Goal: Task Accomplishment & Management: Use online tool/utility

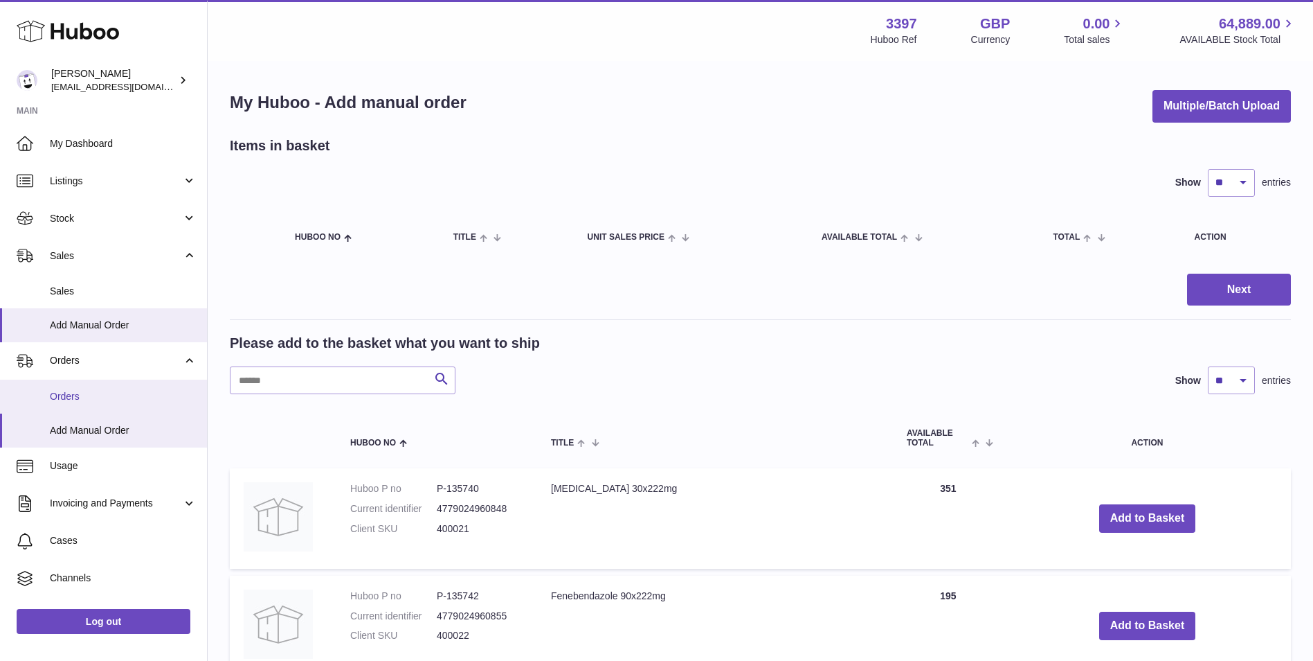
click at [82, 401] on span "Orders" at bounding box center [123, 396] width 147 height 13
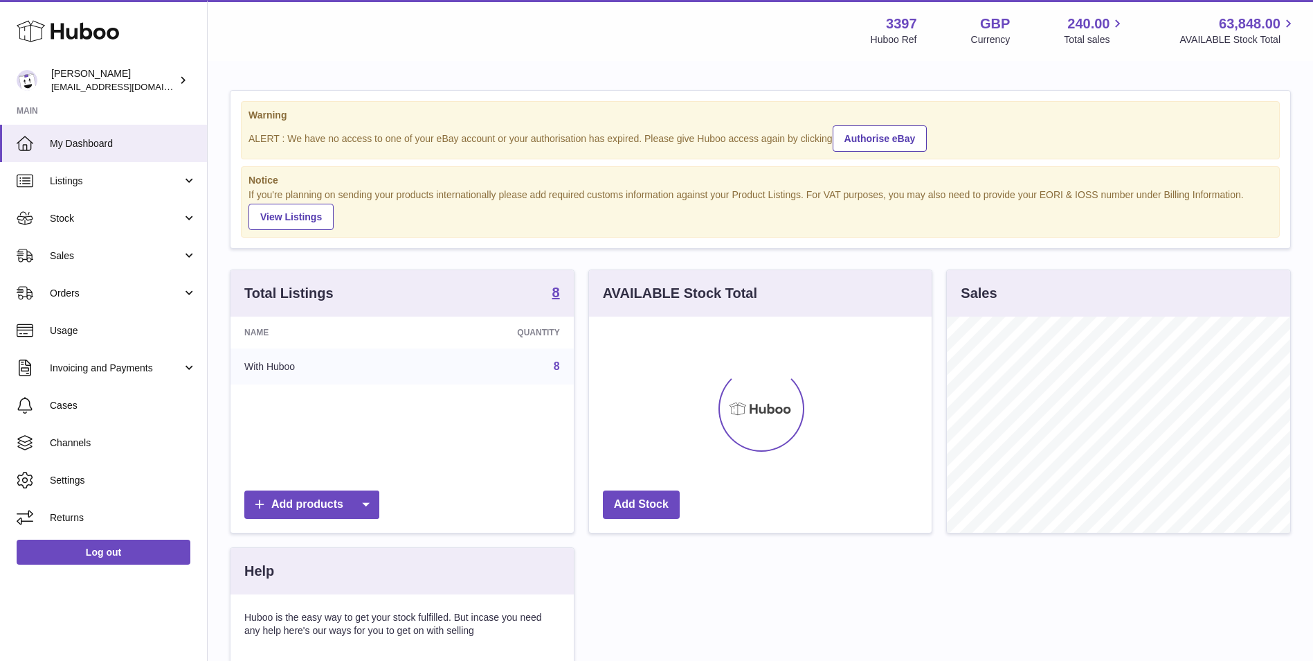
scroll to position [216, 343]
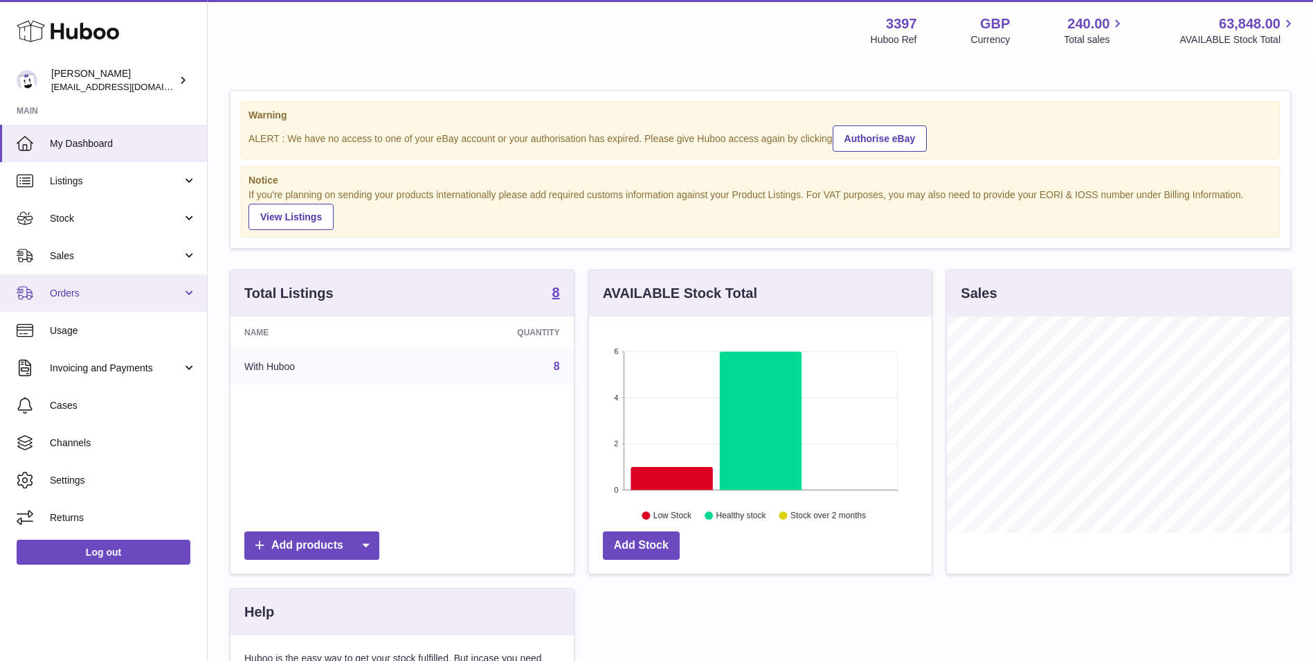
click at [73, 298] on span "Orders" at bounding box center [116, 293] width 132 height 13
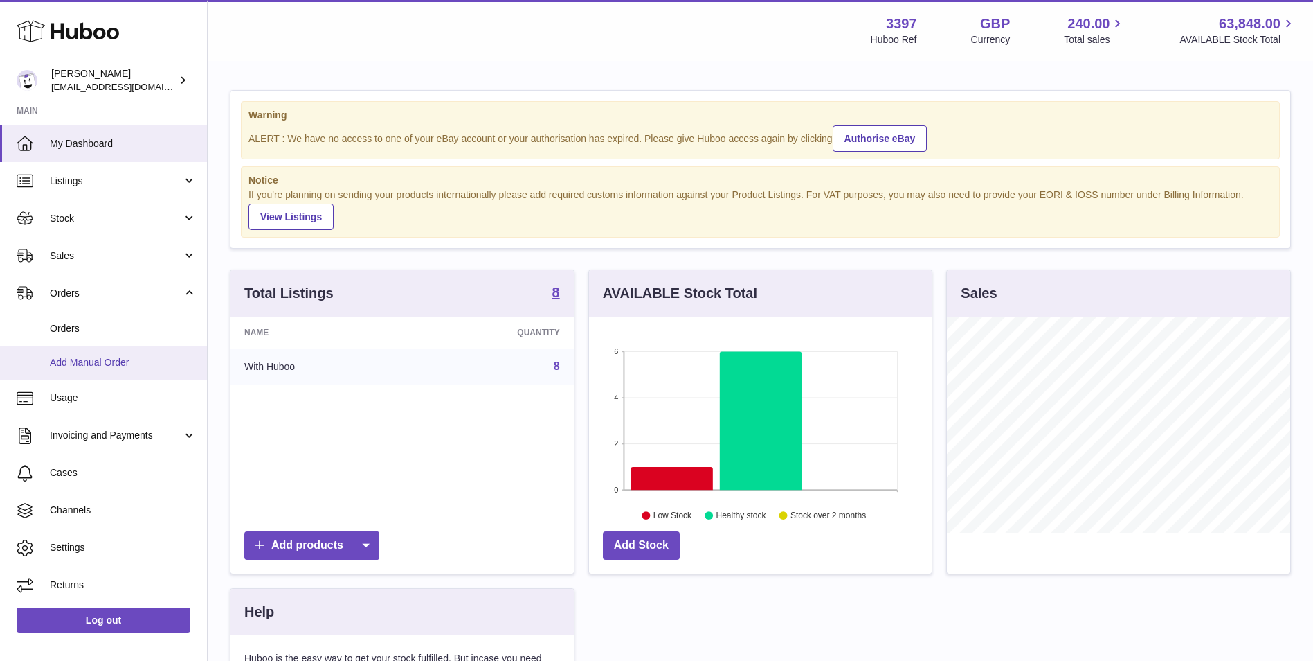
click at [80, 359] on span "Add Manual Order" at bounding box center [123, 362] width 147 height 13
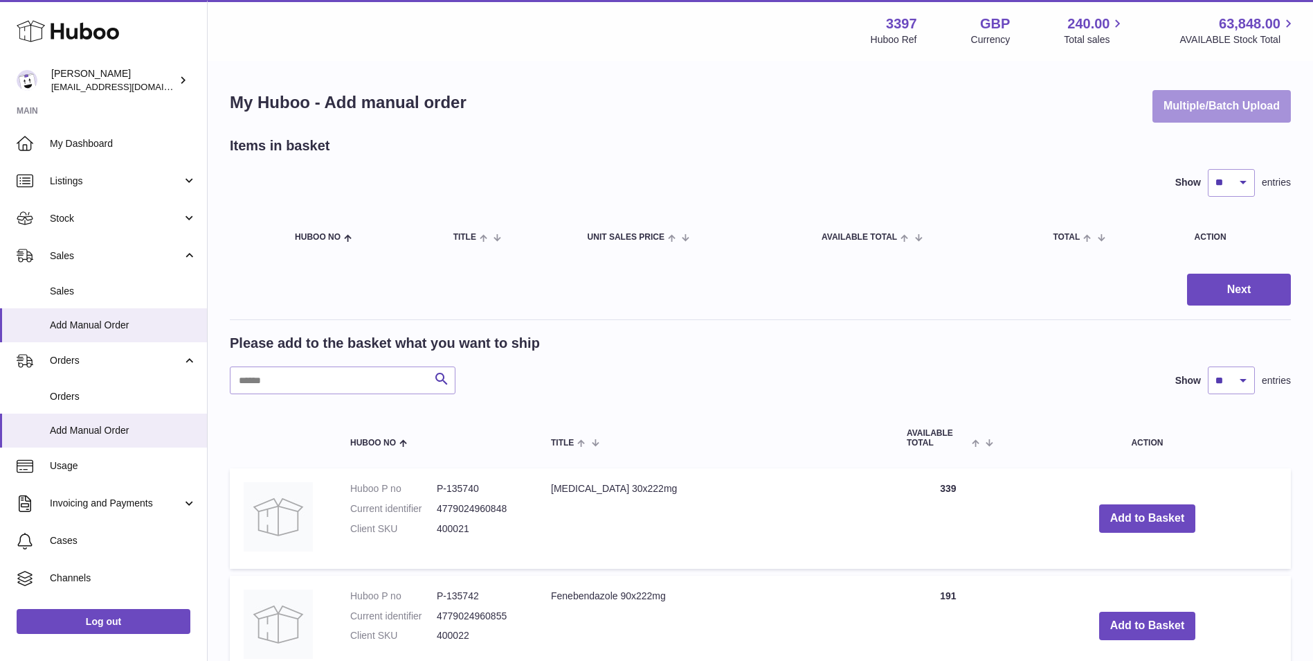
click at [1191, 122] on button "Multiple/Batch Upload" at bounding box center [1222, 106] width 138 height 33
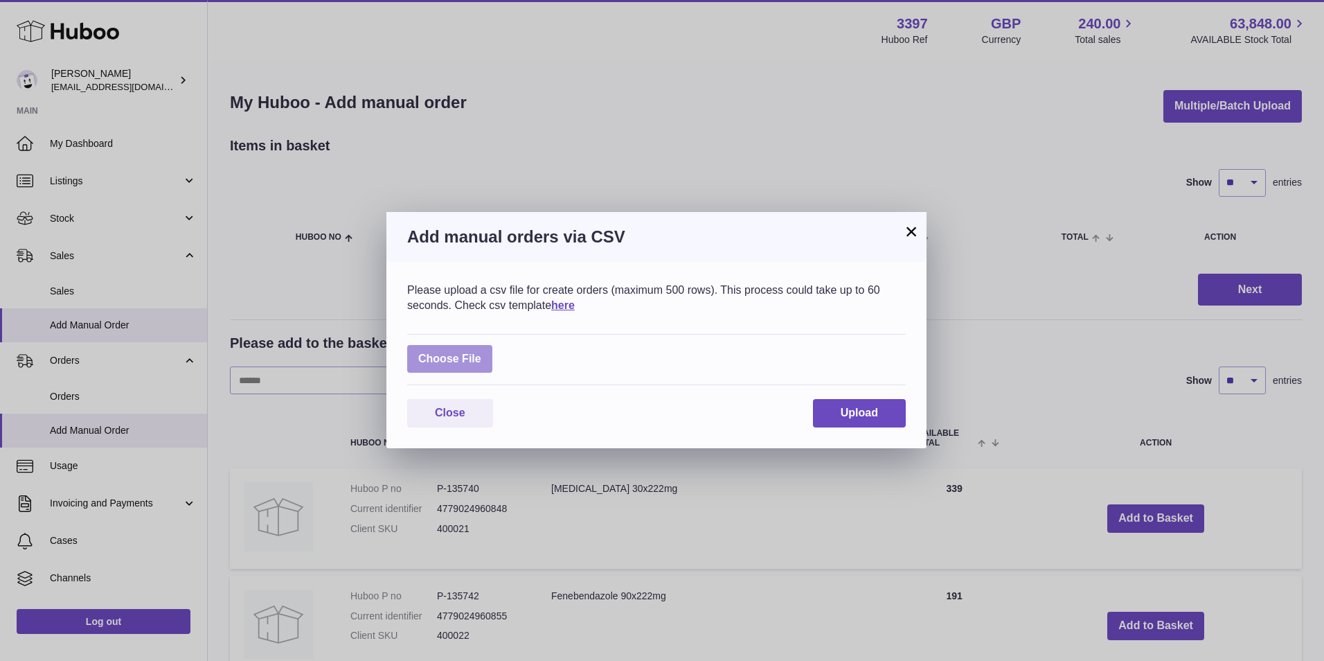
click at [438, 356] on label at bounding box center [449, 359] width 85 height 28
click at [481, 352] on input "file" at bounding box center [481, 352] width 1 height 1
type input "**********"
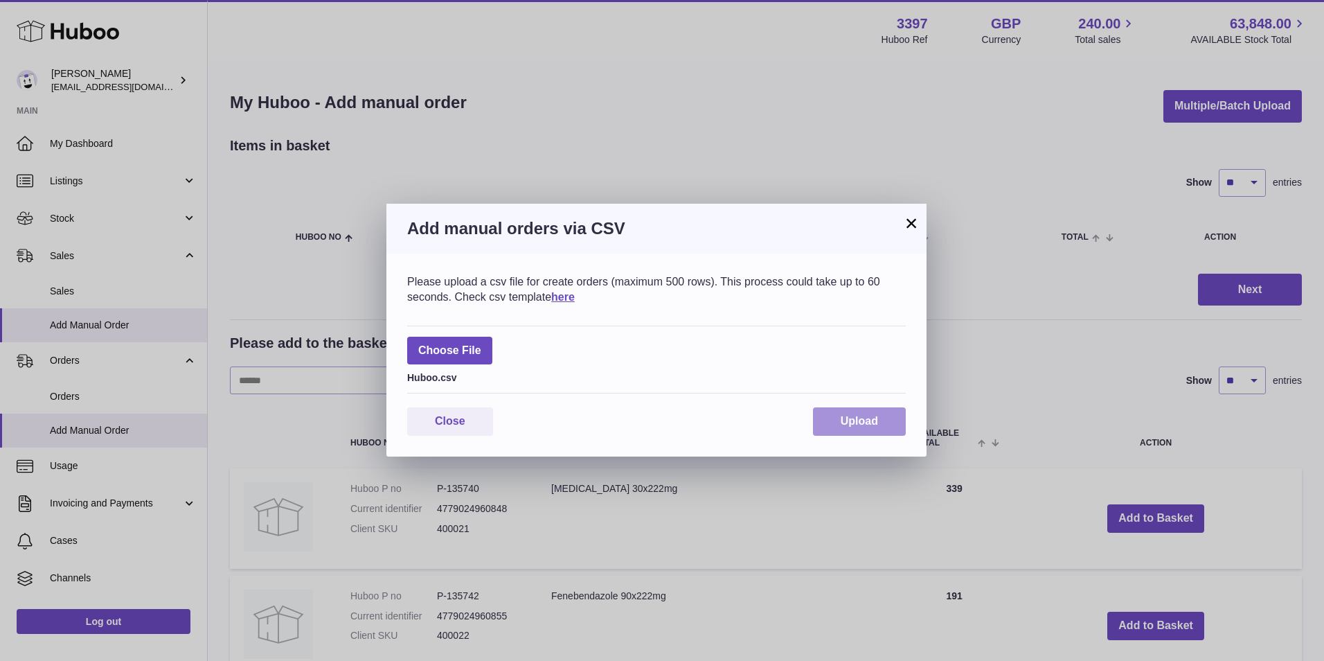
click at [849, 416] on span "Upload" at bounding box center [859, 421] width 37 height 12
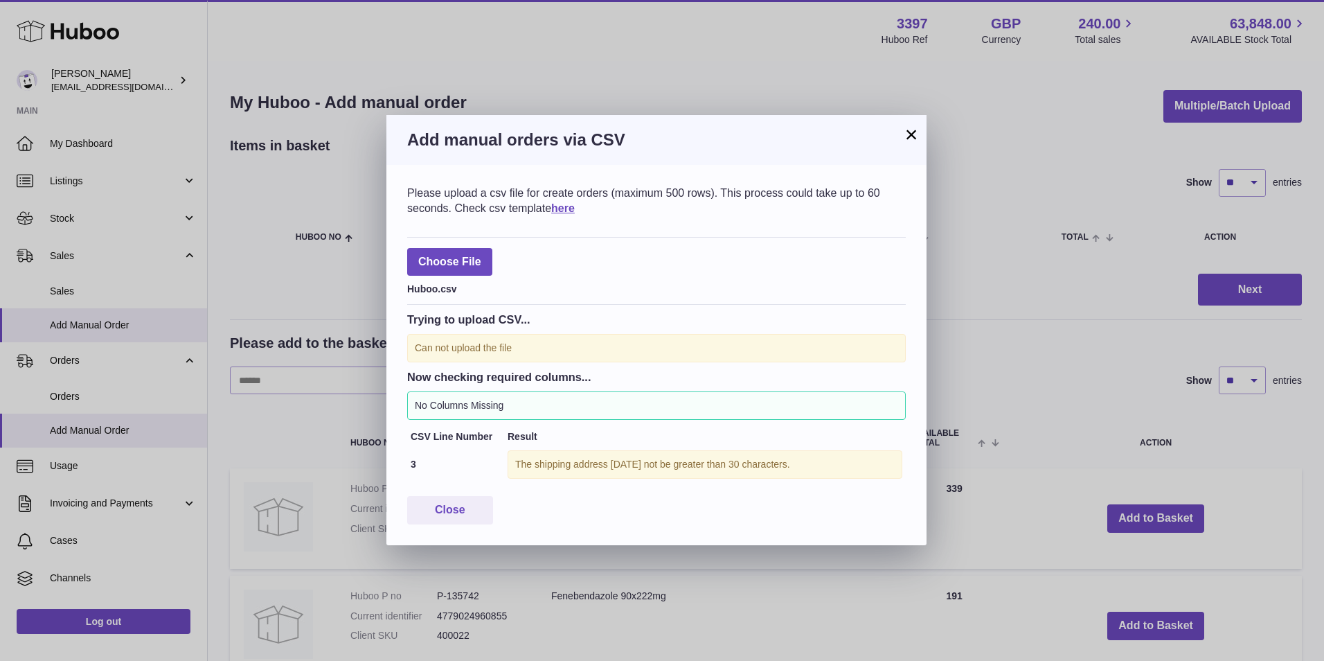
click at [908, 134] on button "×" at bounding box center [911, 134] width 17 height 17
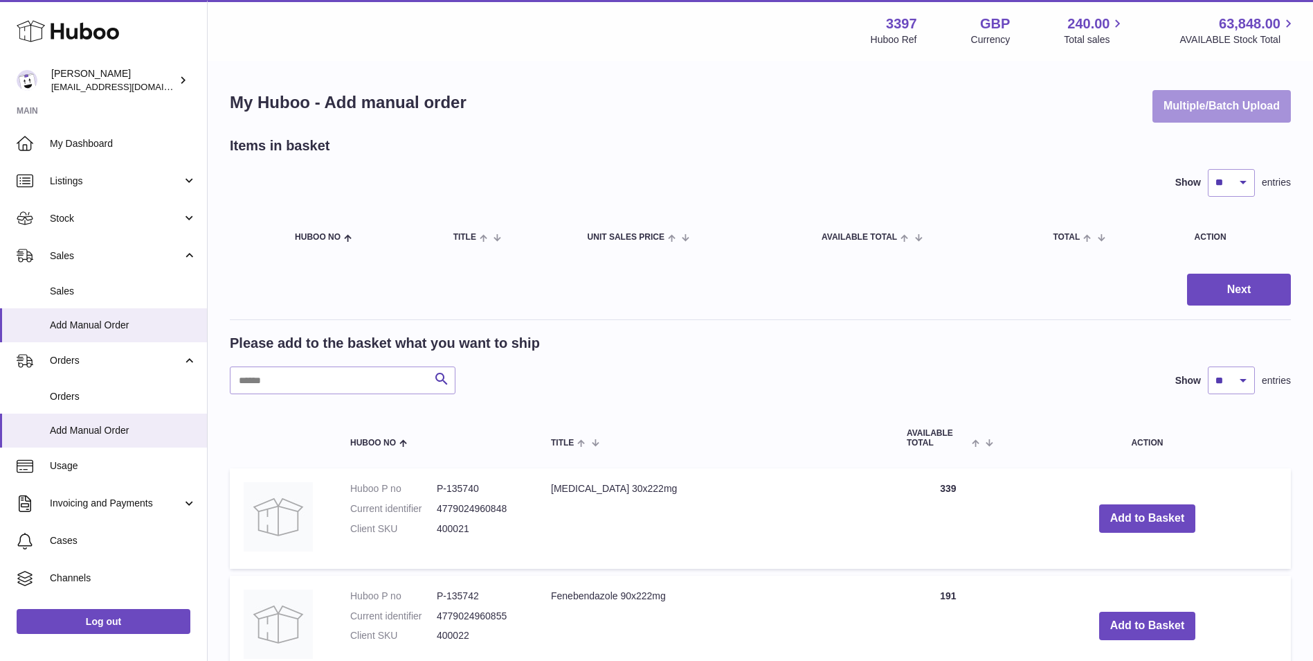
click at [1192, 114] on button "Multiple/Batch Upload" at bounding box center [1222, 106] width 138 height 33
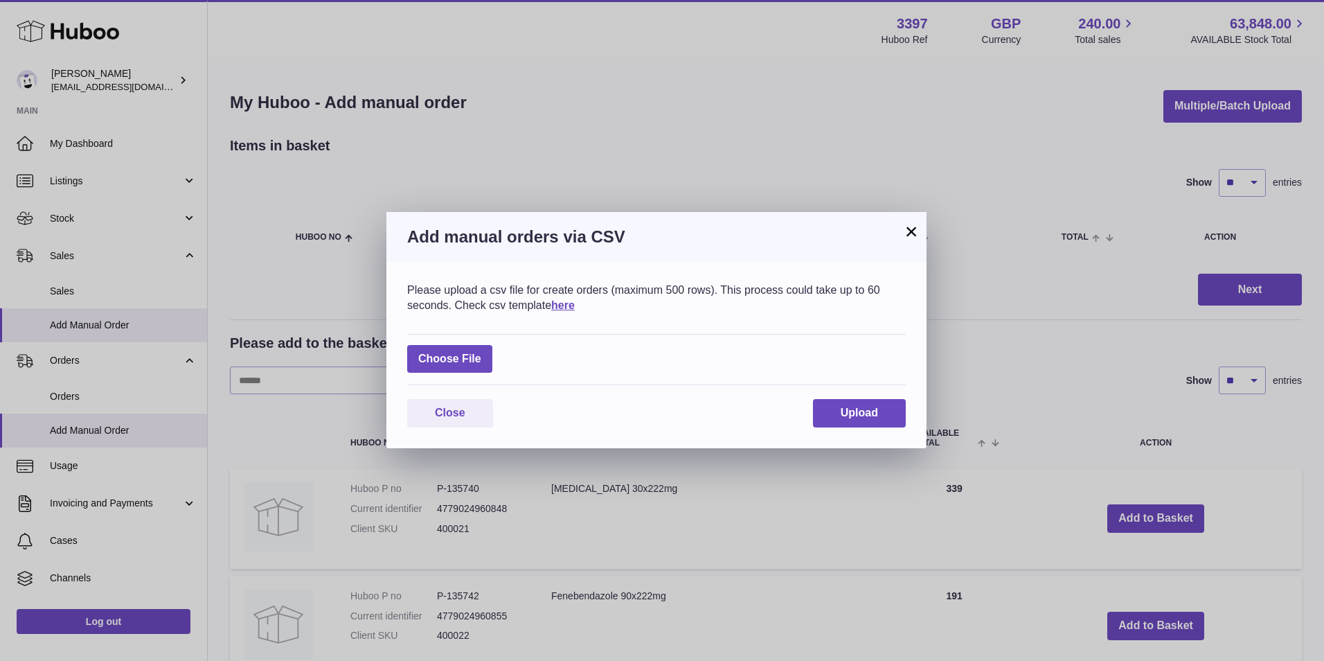
click at [463, 343] on div "Choose File" at bounding box center [656, 360] width 499 height 52
click at [462, 363] on label at bounding box center [449, 359] width 85 height 28
click at [481, 352] on input "file" at bounding box center [481, 352] width 1 height 1
type input "**********"
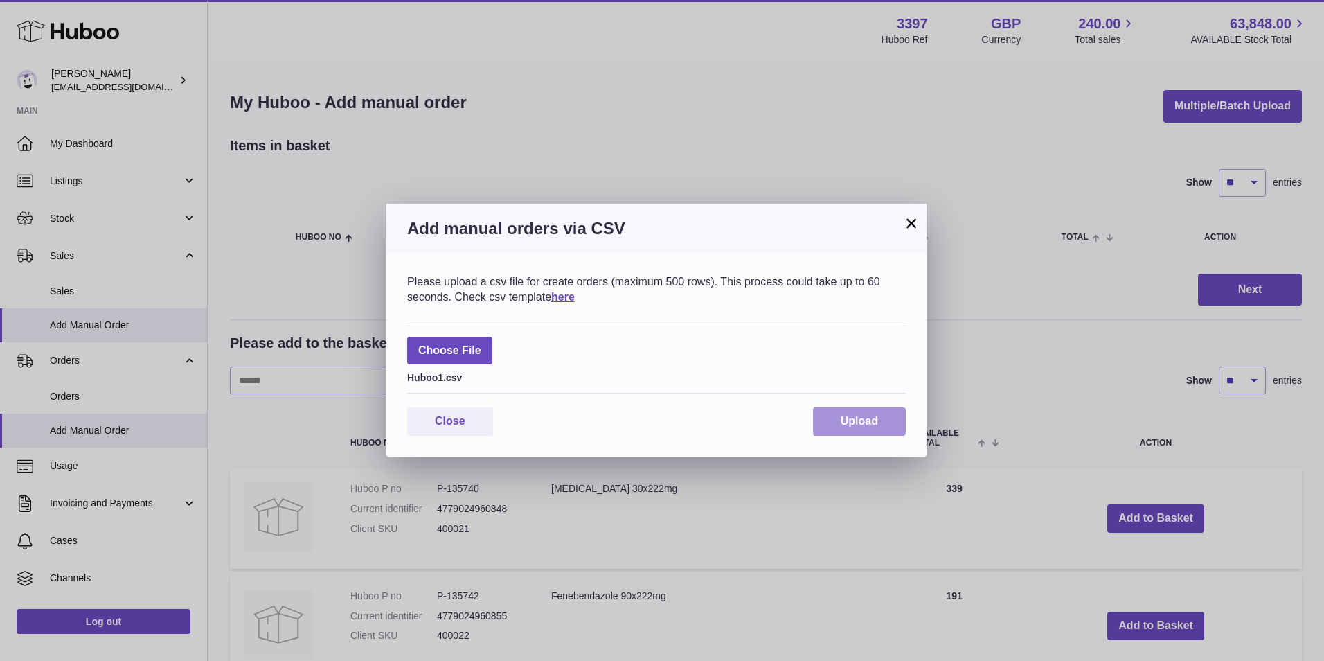
drag, startPoint x: 870, startPoint y: 415, endPoint x: 861, endPoint y: 418, distance: 9.0
click at [868, 415] on span "Upload" at bounding box center [859, 421] width 37 height 12
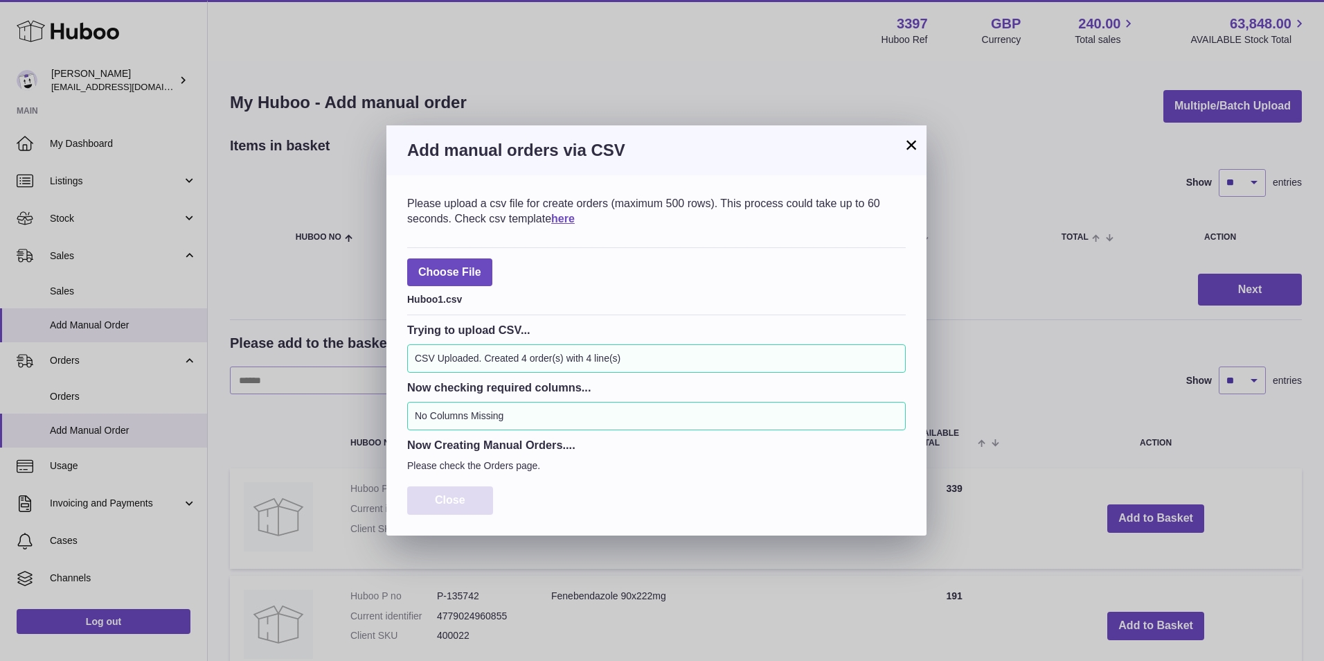
click at [449, 495] on span "Close" at bounding box center [450, 500] width 30 height 12
